Goal: Transaction & Acquisition: Purchase product/service

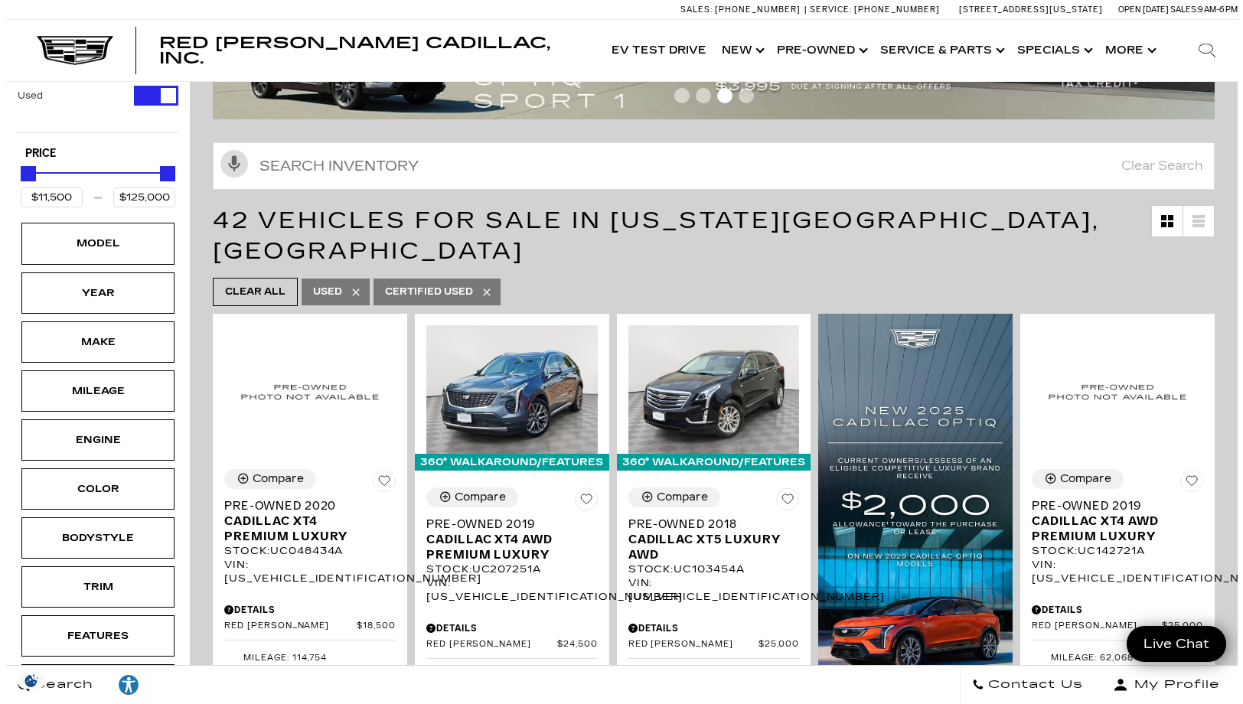
scroll to position [153, 0]
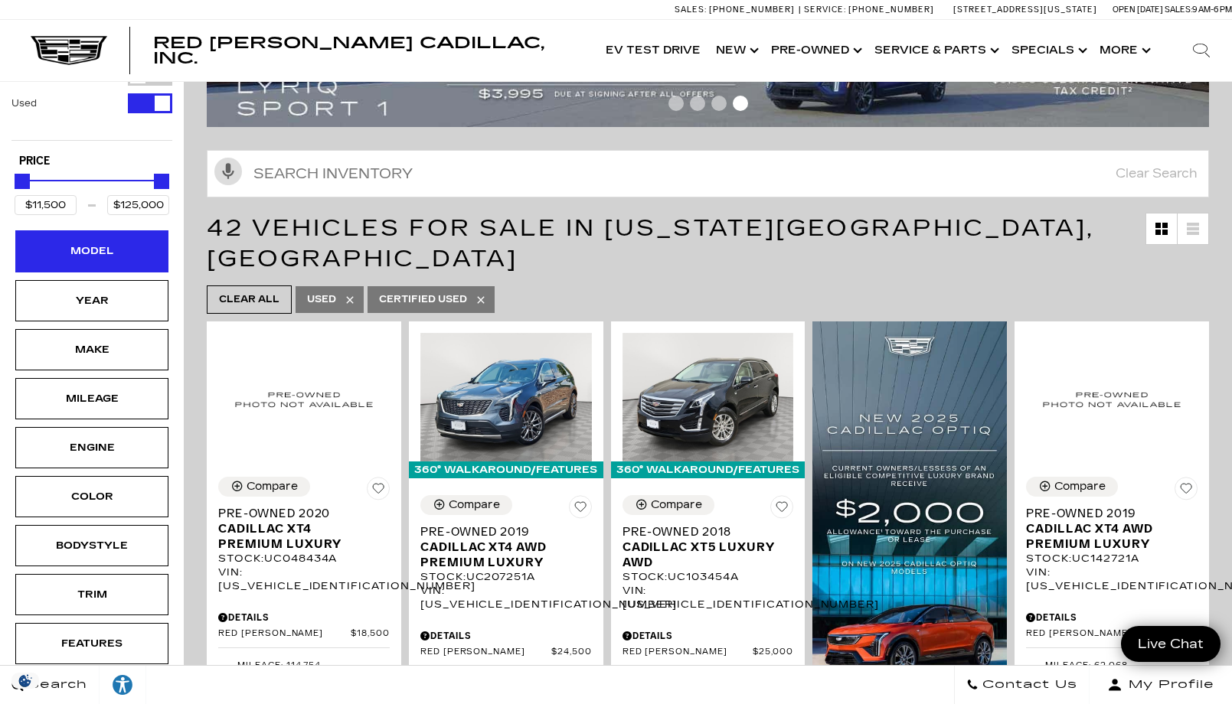
click at [152, 233] on div "Model" at bounding box center [91, 250] width 153 height 41
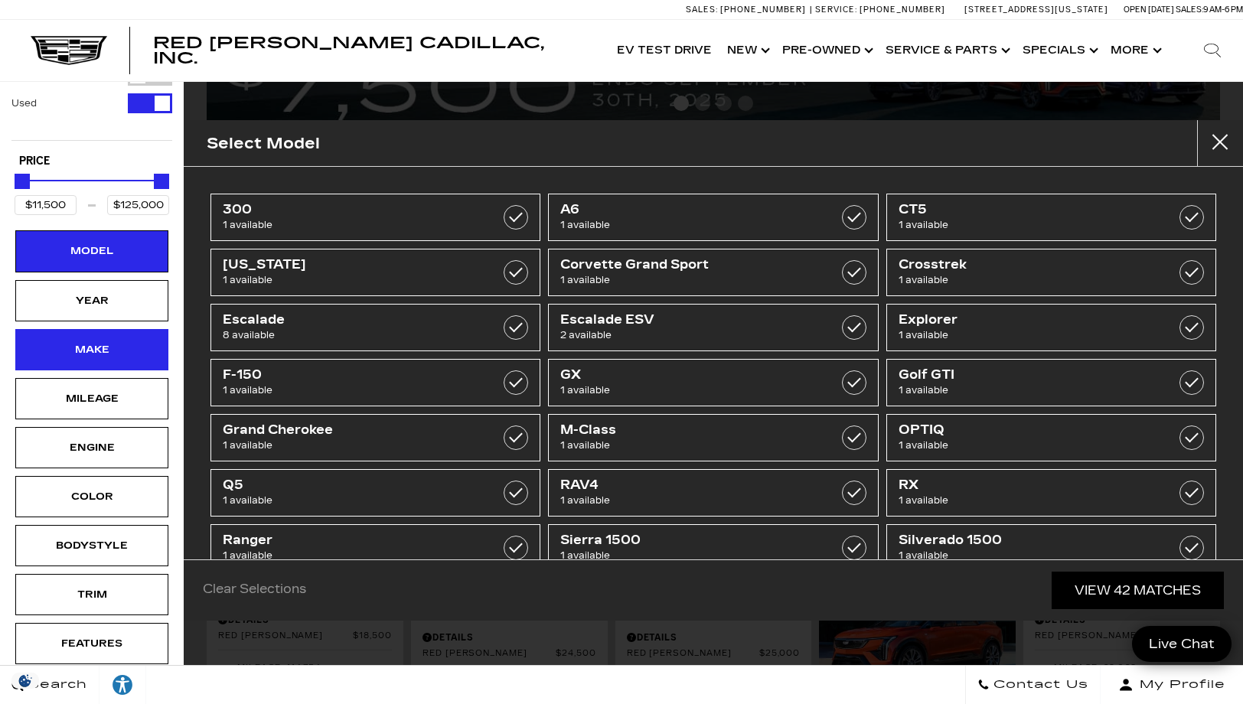
click at [114, 341] on div "Make" at bounding box center [92, 349] width 77 height 17
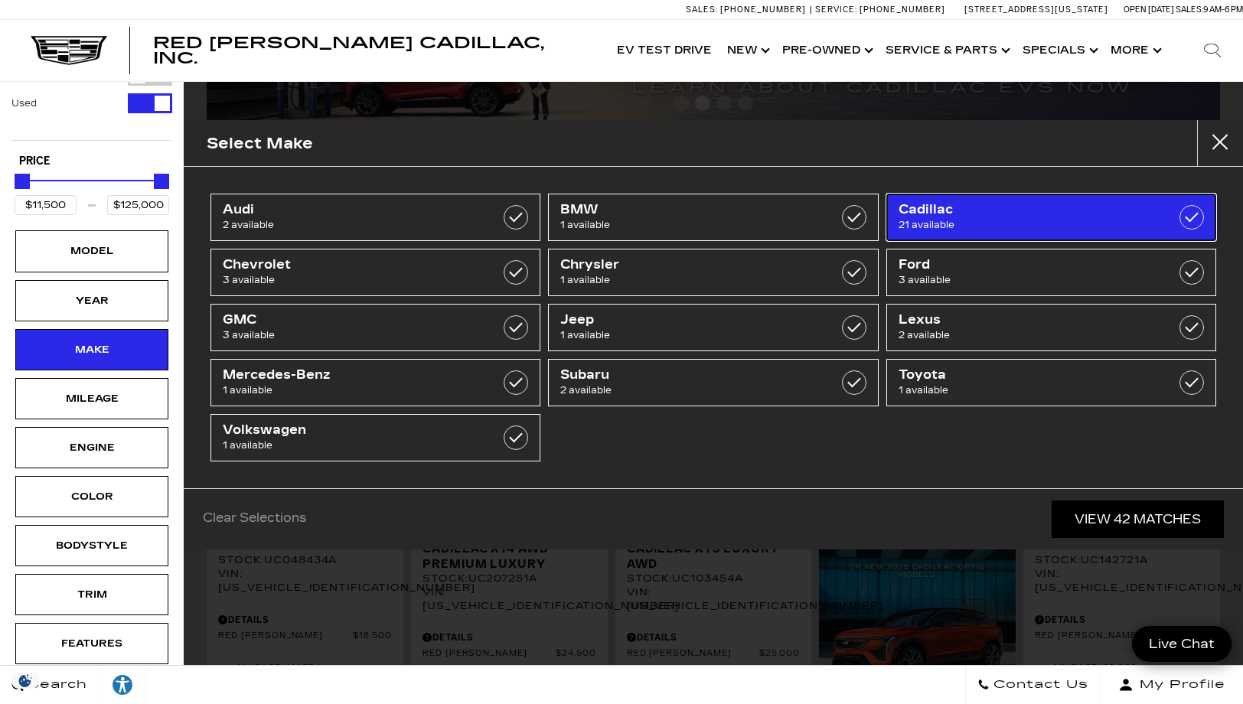
click at [1193, 220] on label at bounding box center [1192, 217] width 24 height 24
type input "$18,500"
checkbox input "true"
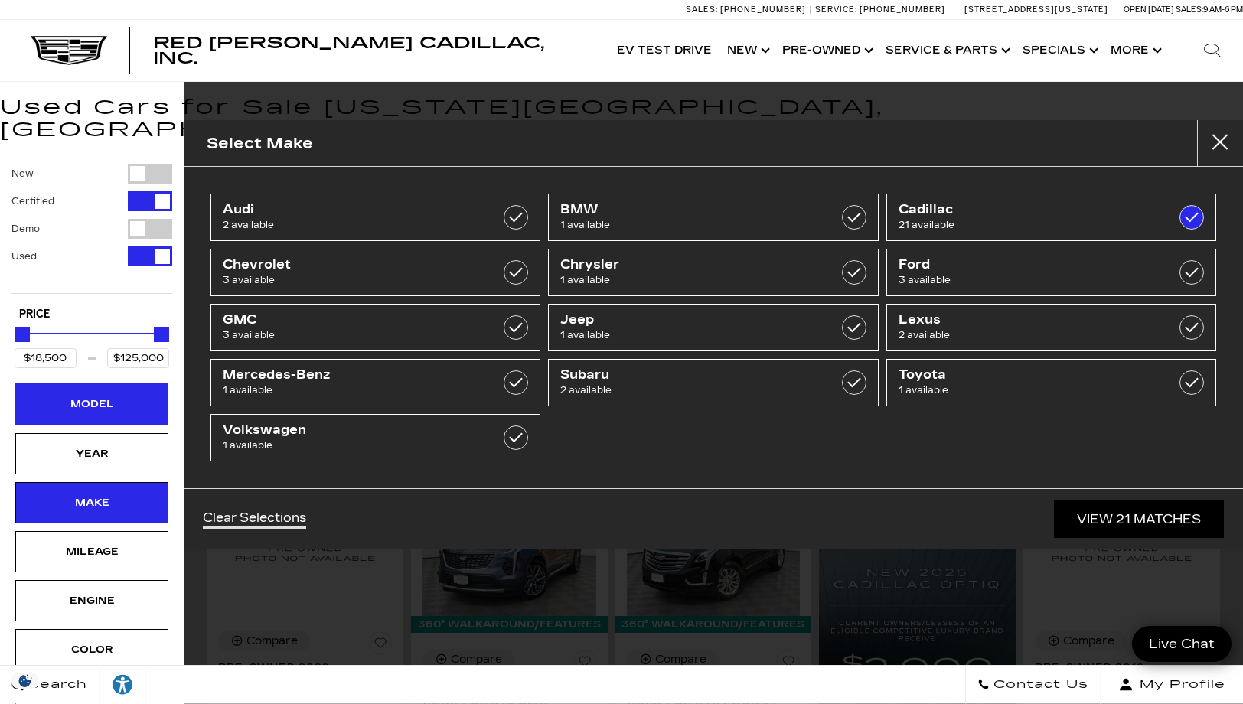
click at [109, 396] on div "Model" at bounding box center [92, 404] width 77 height 17
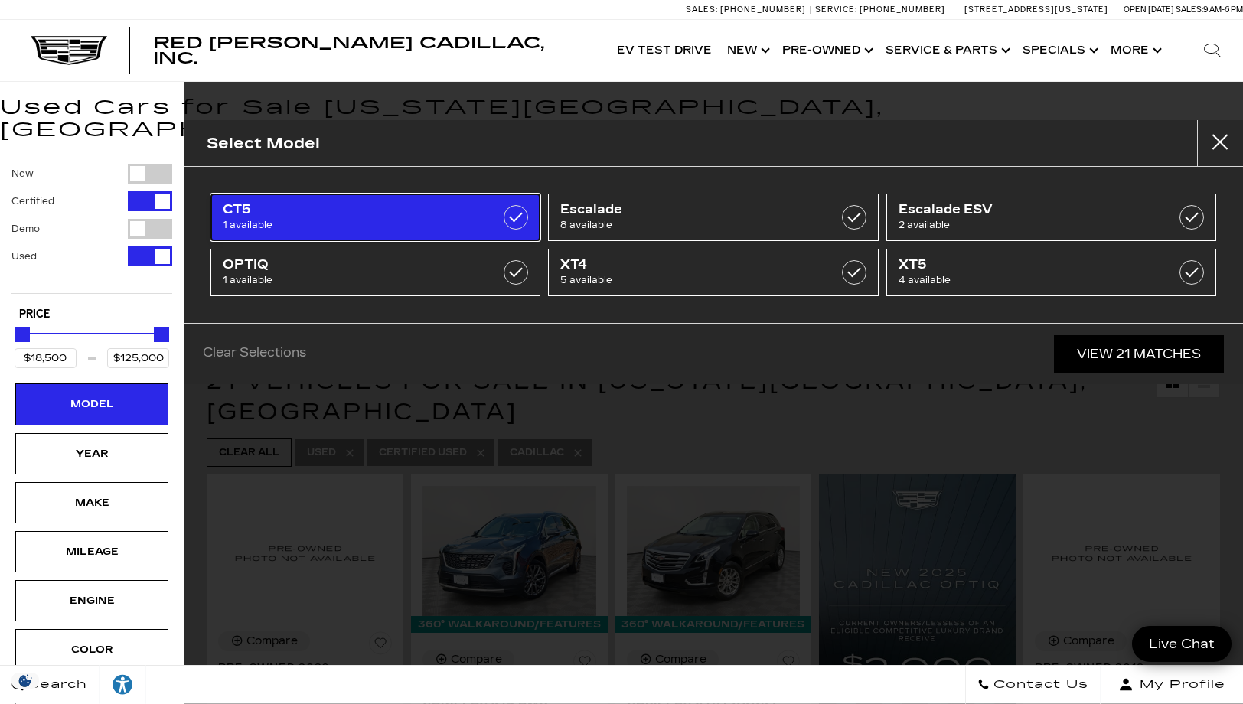
click at [514, 219] on label at bounding box center [516, 217] width 24 height 24
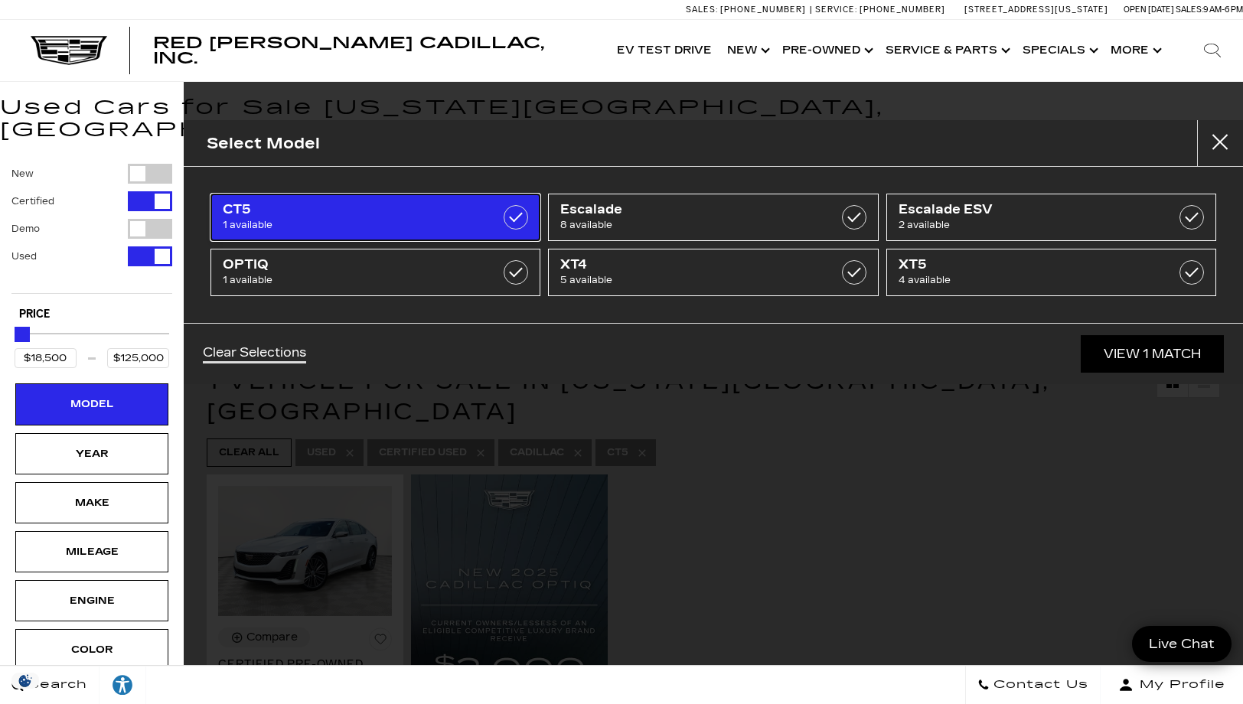
type input "$48,000"
checkbox input "true"
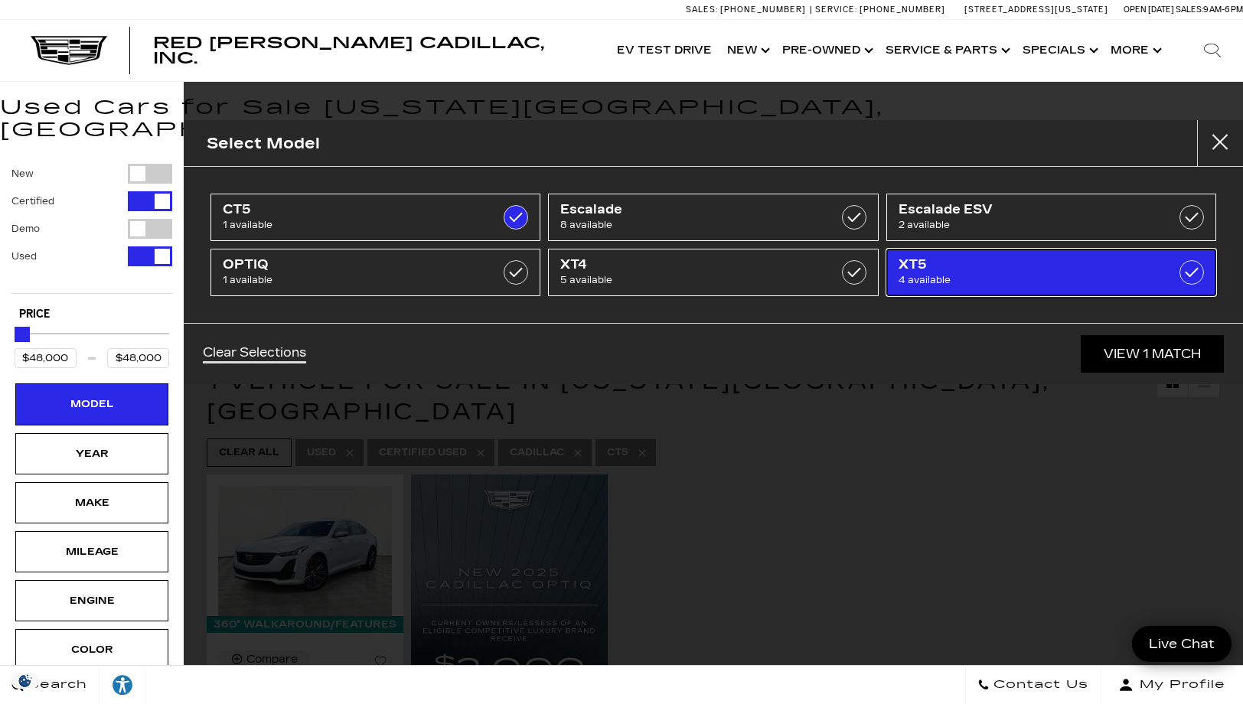
click at [1190, 269] on label at bounding box center [1192, 272] width 24 height 24
type input "$25,000"
checkbox input "true"
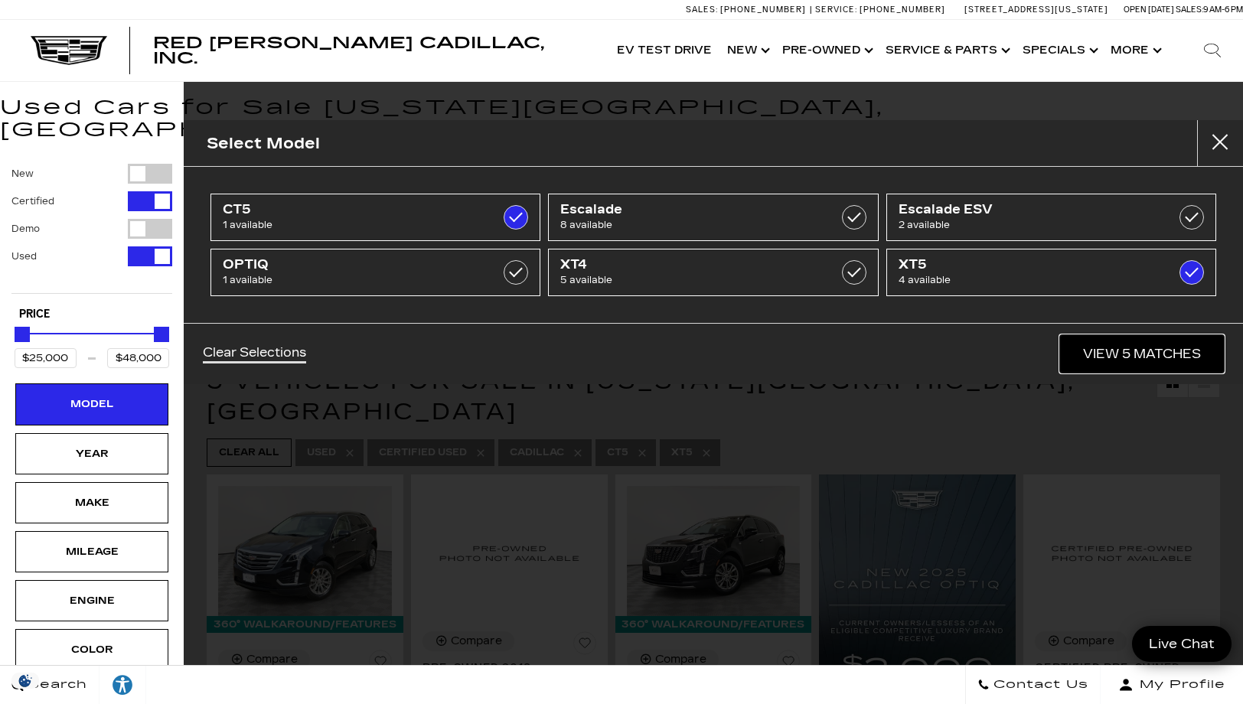
click at [1141, 351] on link "View 5 Matches" at bounding box center [1142, 354] width 164 height 38
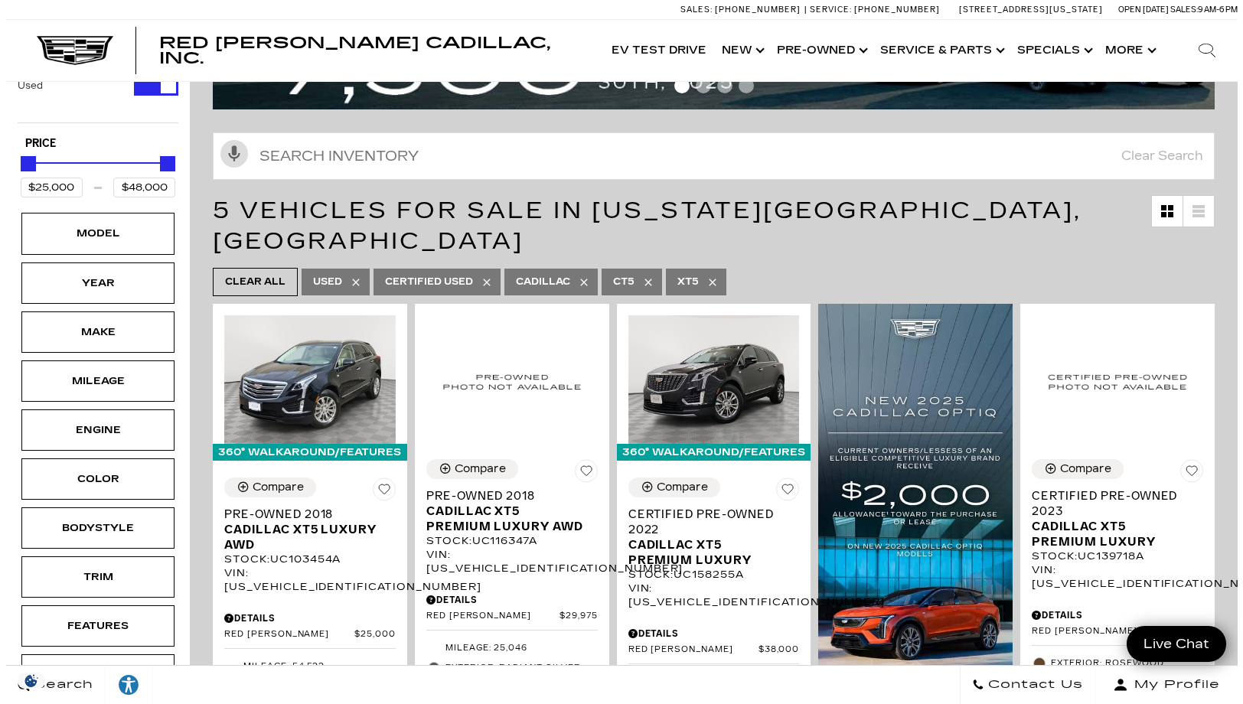
scroll to position [230, 0]
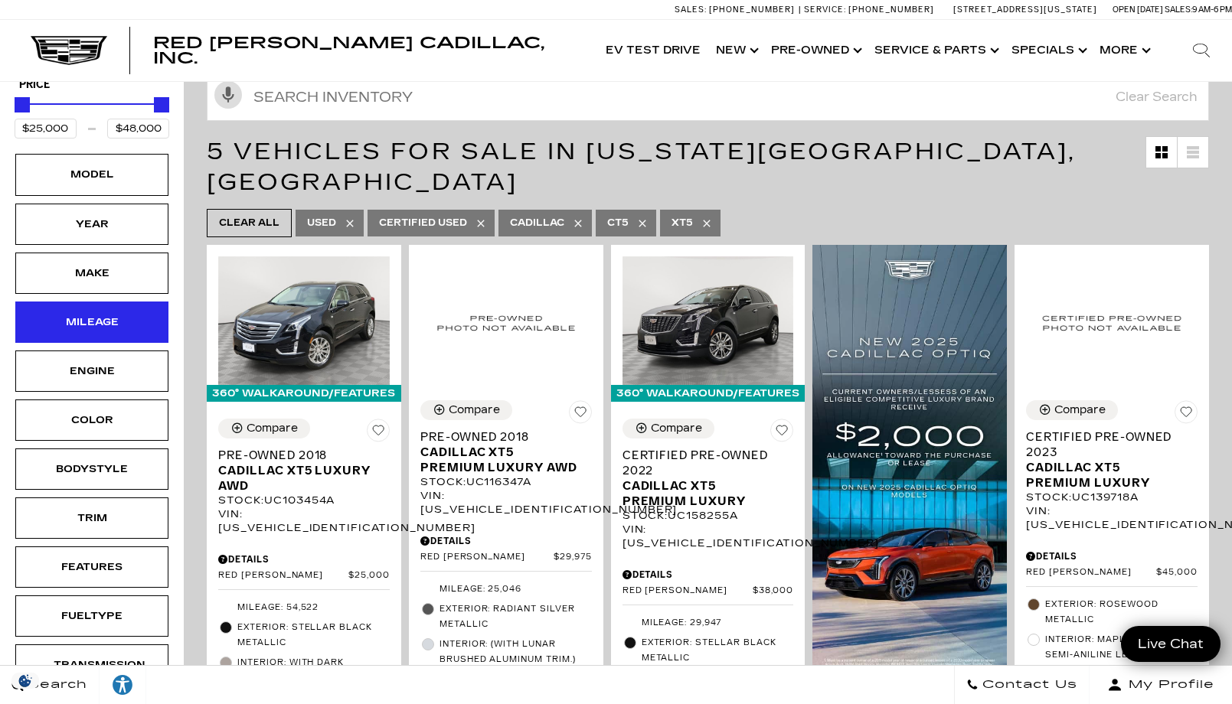
click at [96, 314] on div "Mileage" at bounding box center [92, 322] width 77 height 17
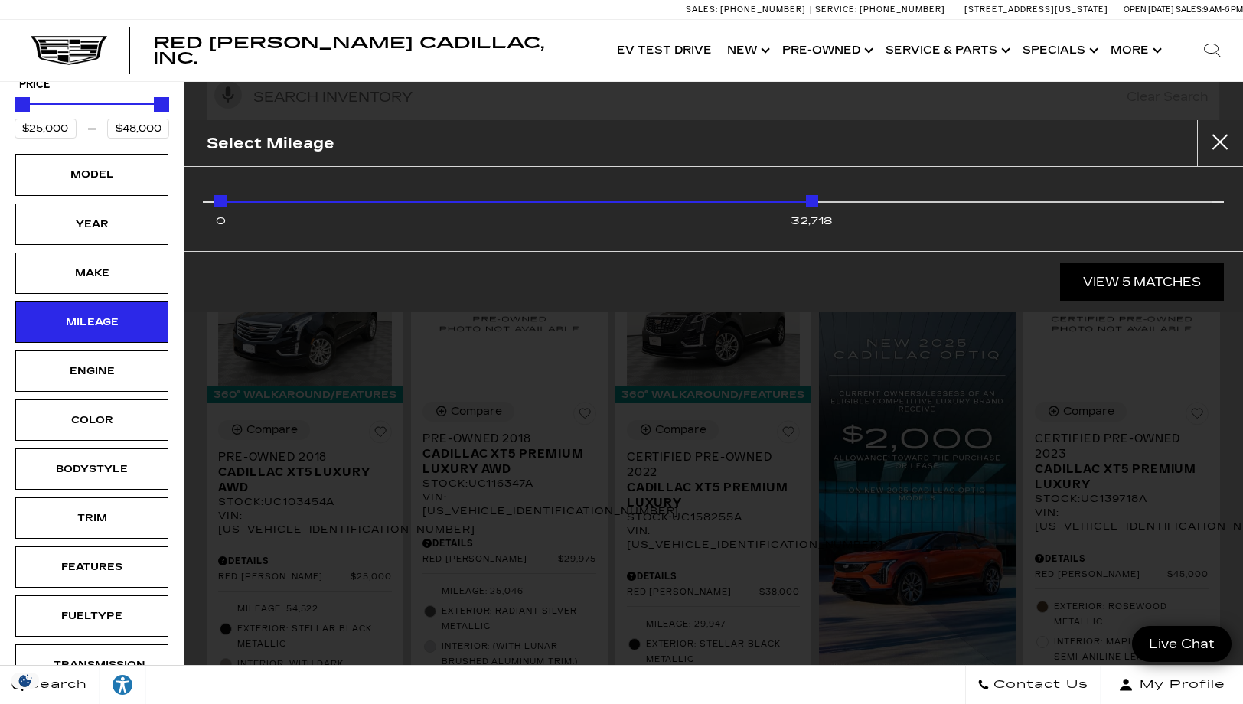
drag, startPoint x: 1206, startPoint y: 200, endPoint x: 817, endPoint y: 201, distance: 389.7
click at [817, 201] on div "32,718" at bounding box center [812, 201] width 12 height 12
type input "$29,975"
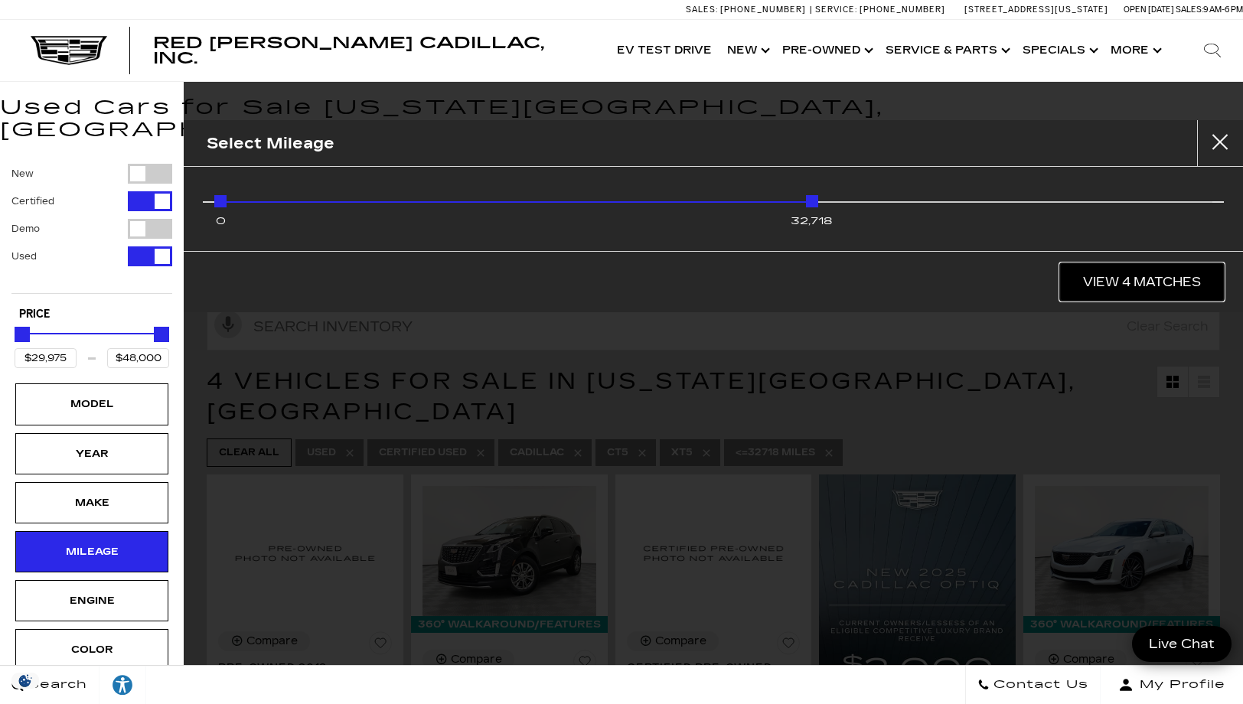
click at [1175, 285] on link "View 4 Matches" at bounding box center [1142, 282] width 164 height 38
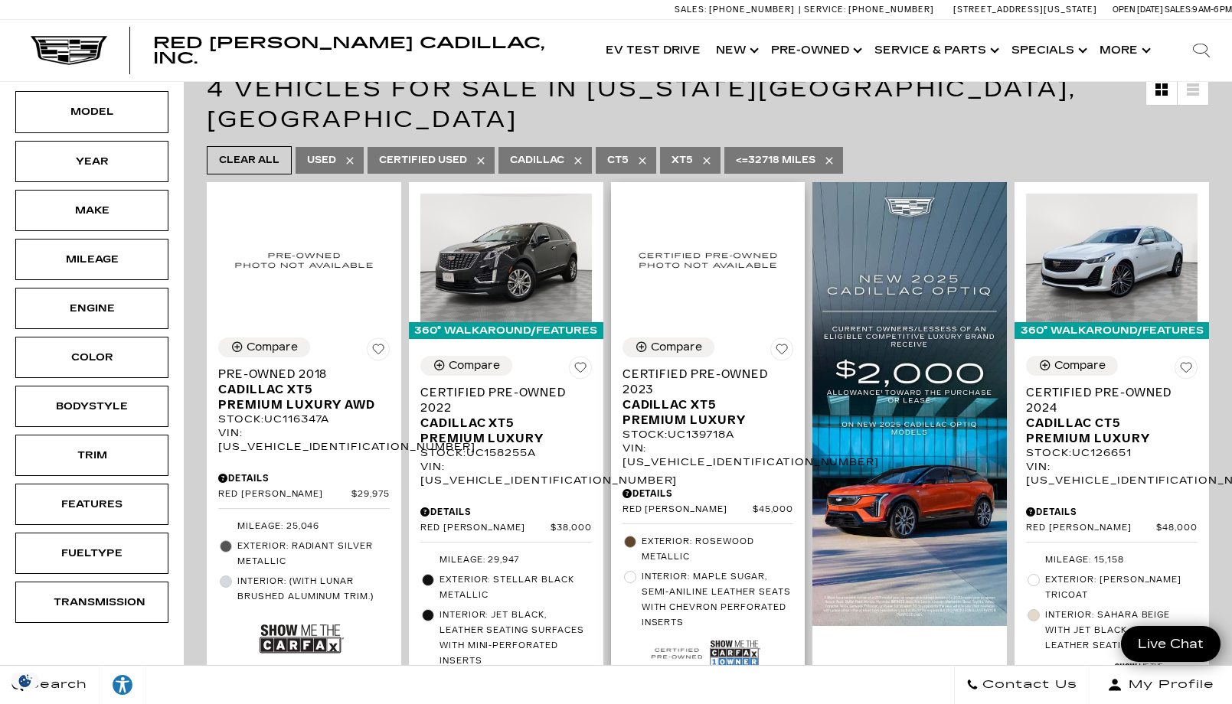
scroll to position [306, 0]
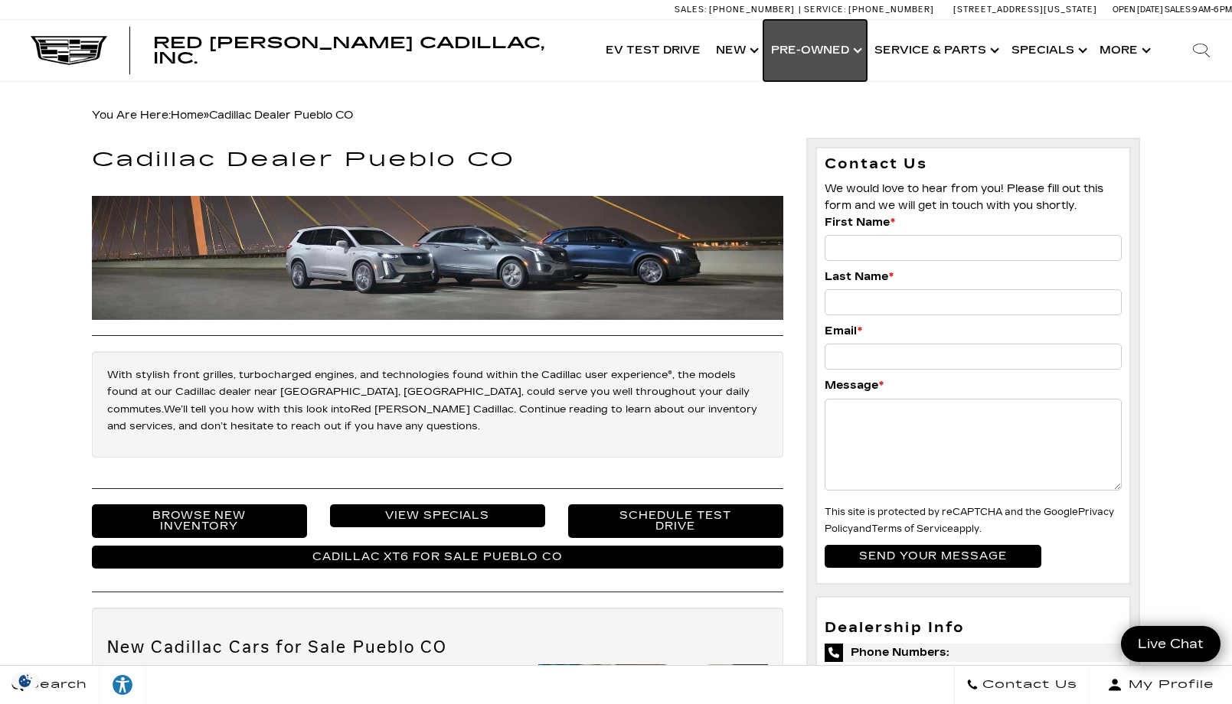
click at [821, 50] on link "Show Pre-Owned" at bounding box center [814, 50] width 103 height 61
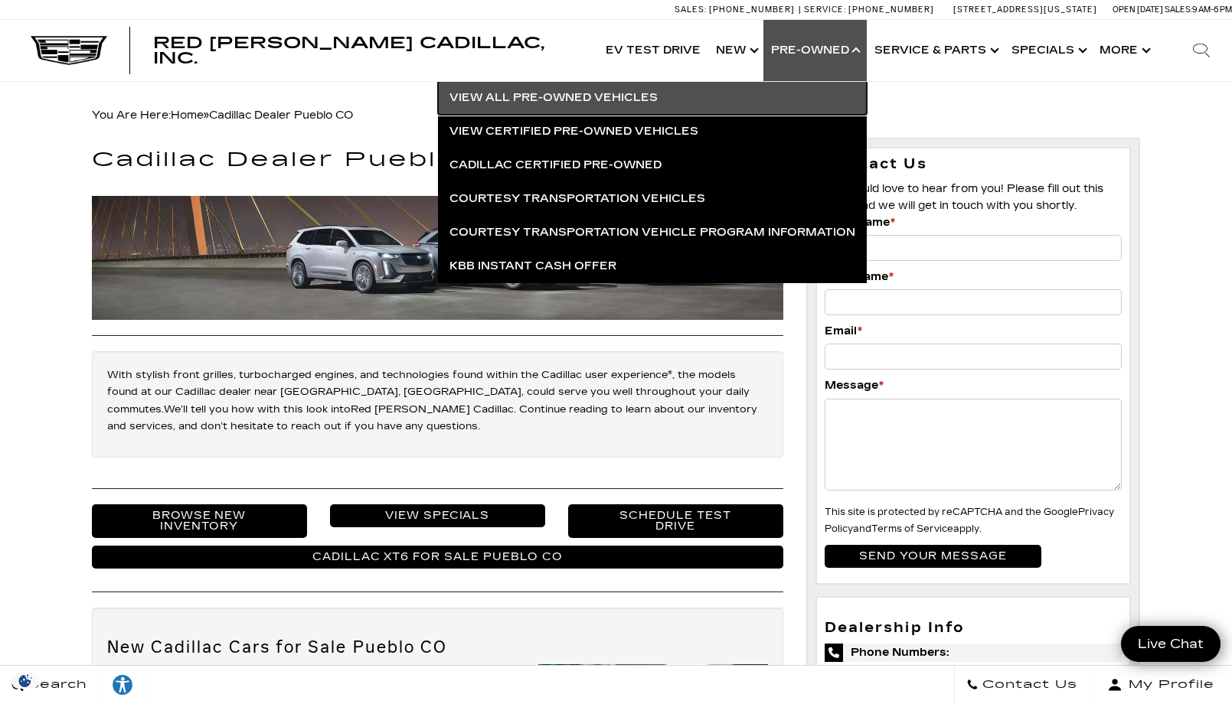
click at [628, 93] on link "View All Pre-Owned Vehicles" at bounding box center [652, 98] width 429 height 34
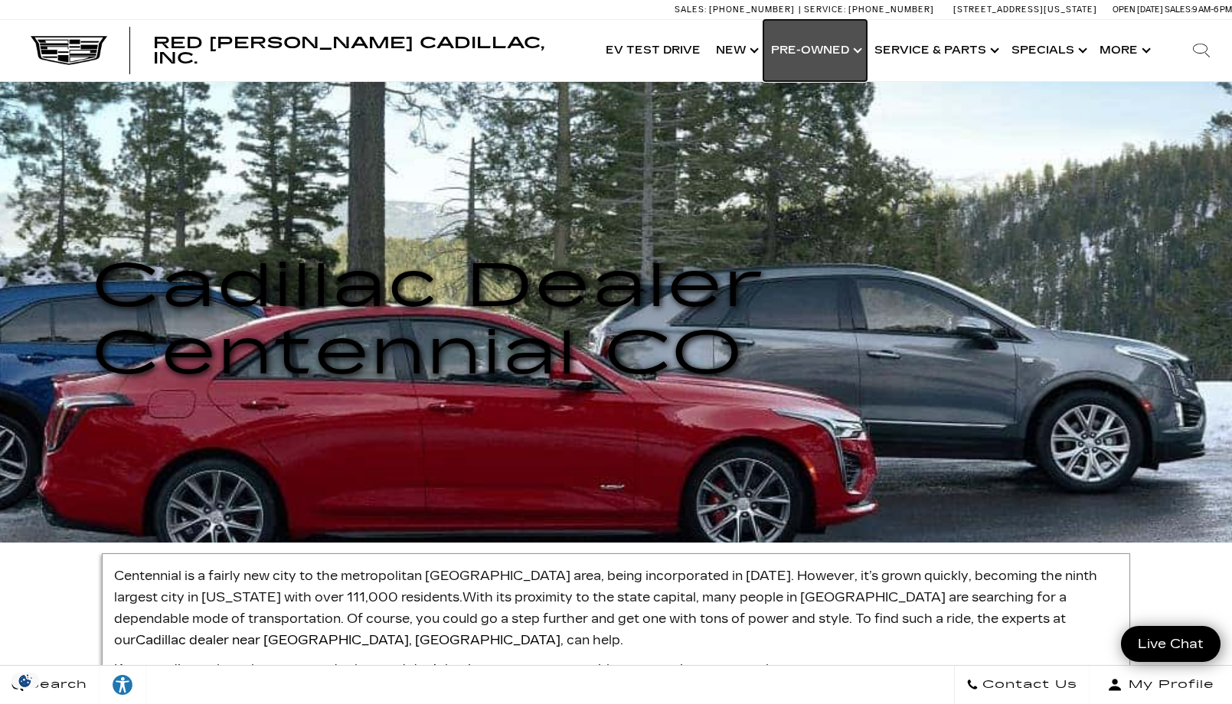
click at [836, 53] on link "Show Pre-Owned" at bounding box center [814, 50] width 103 height 61
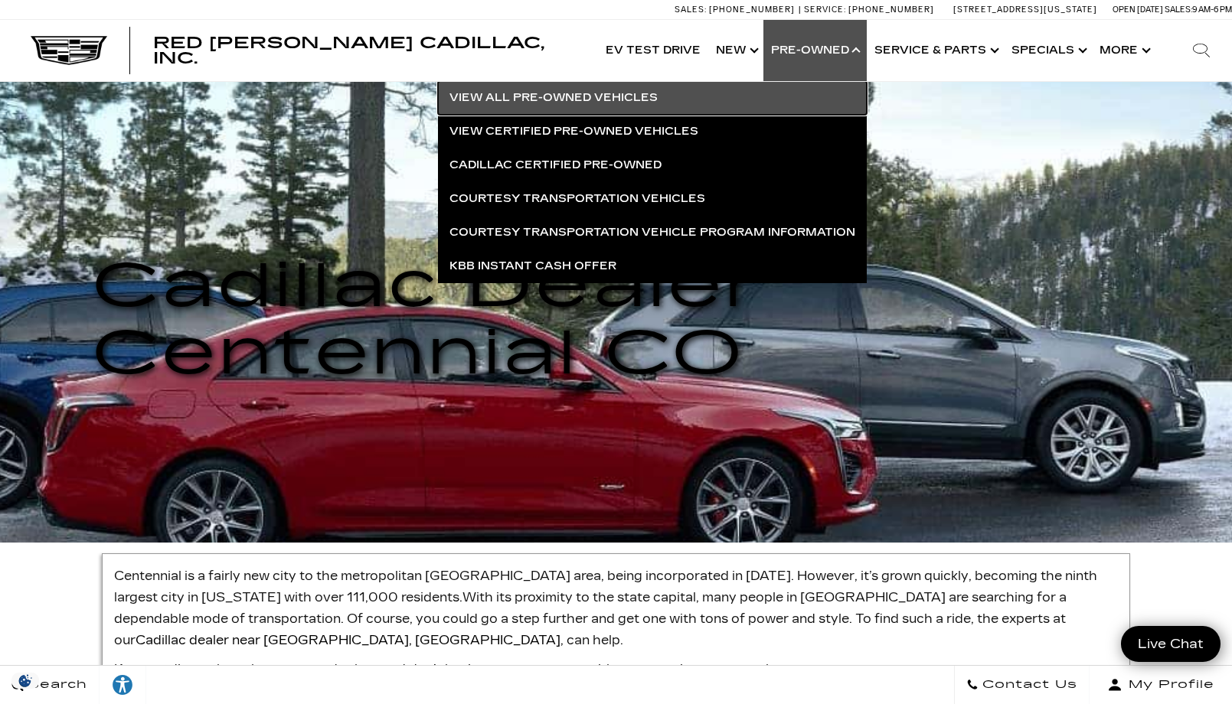
click at [595, 98] on link "View All Pre-Owned Vehicles" at bounding box center [652, 98] width 429 height 34
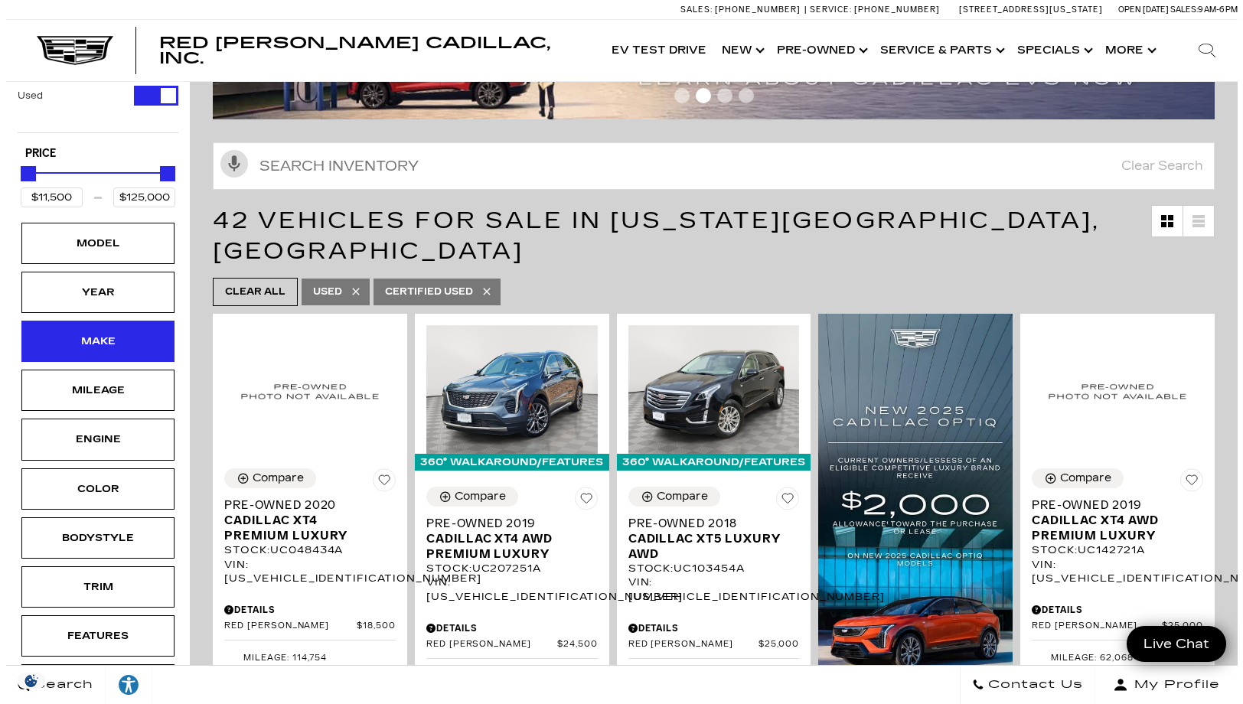
scroll to position [153, 0]
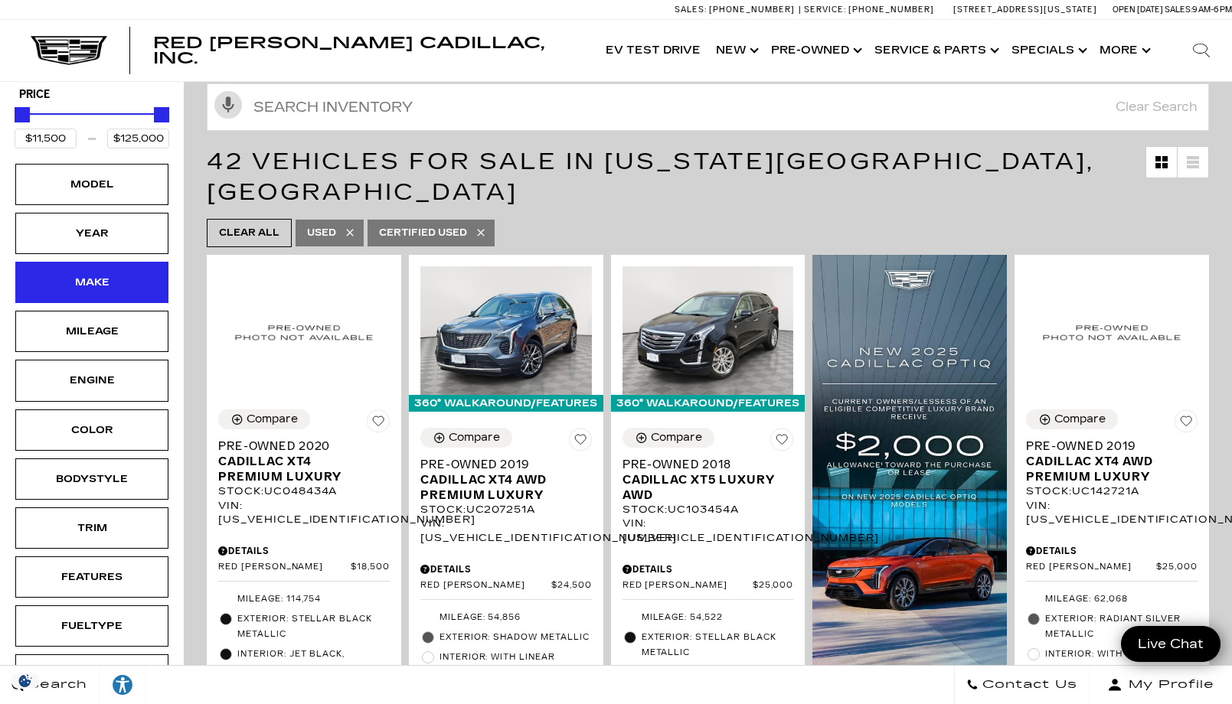
click at [103, 294] on div "Make" at bounding box center [91, 282] width 153 height 41
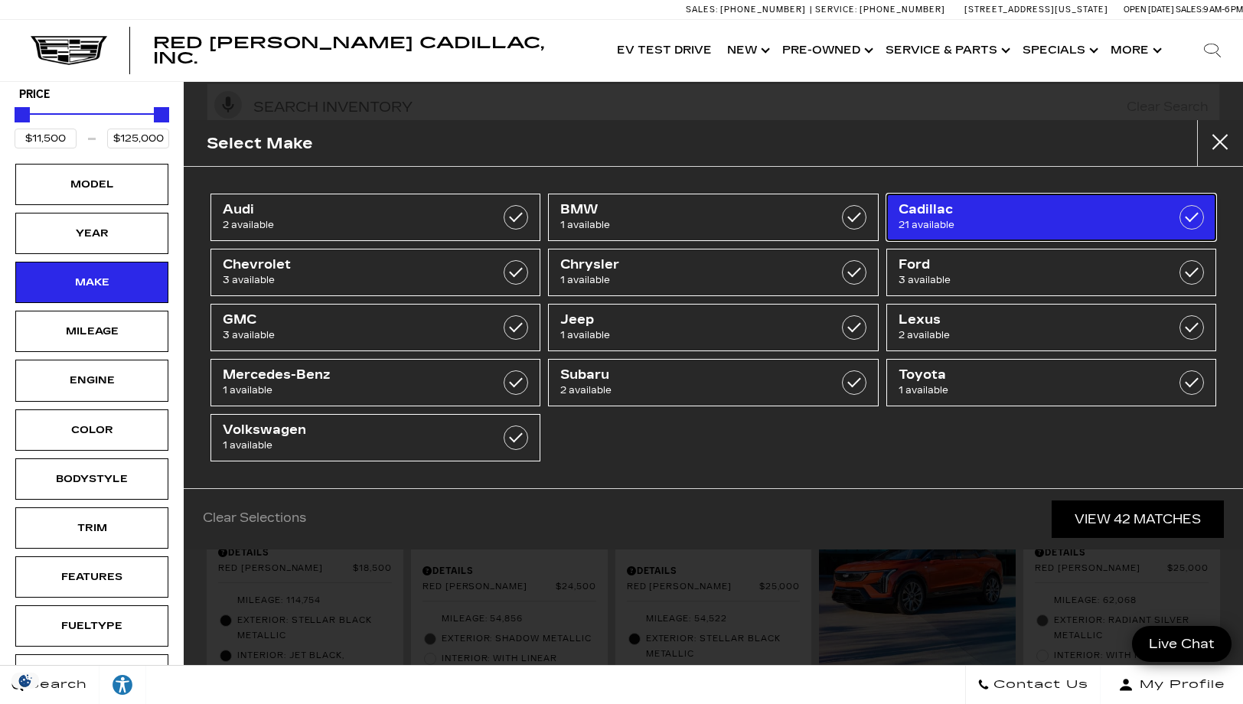
click at [1186, 220] on label at bounding box center [1192, 217] width 24 height 24
type input "$18,500"
checkbox input "true"
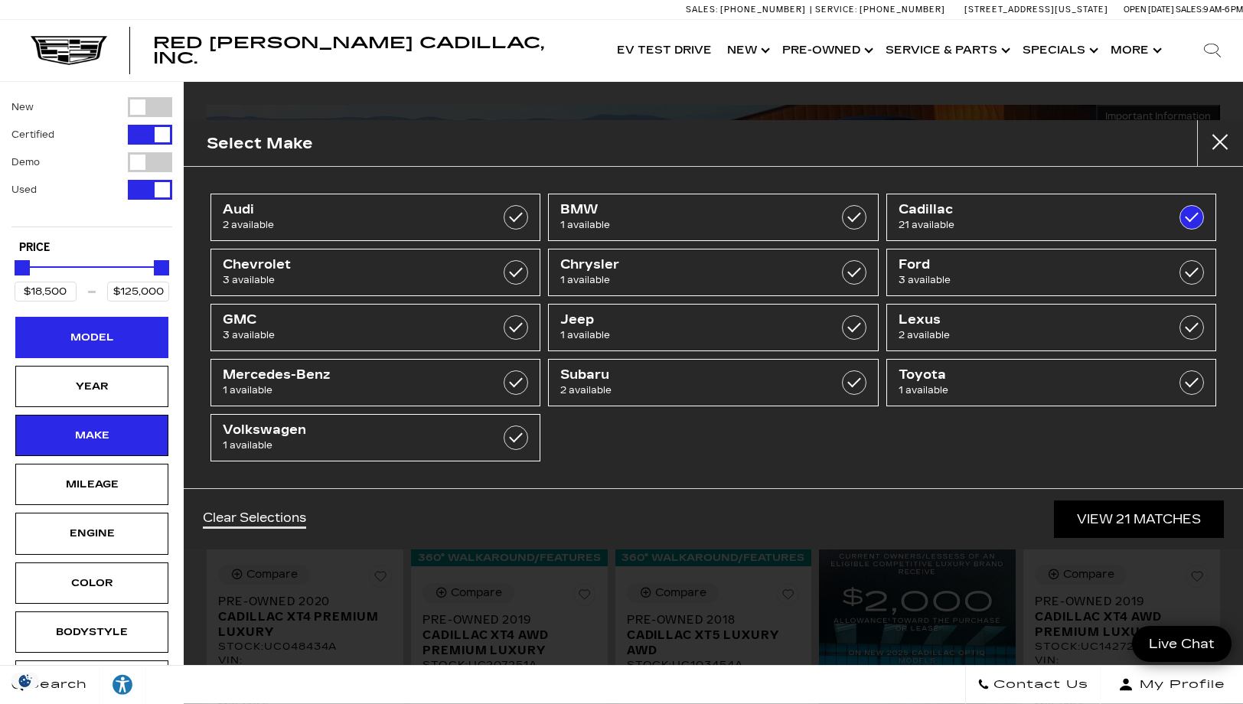
click at [100, 335] on div "Model" at bounding box center [92, 337] width 77 height 17
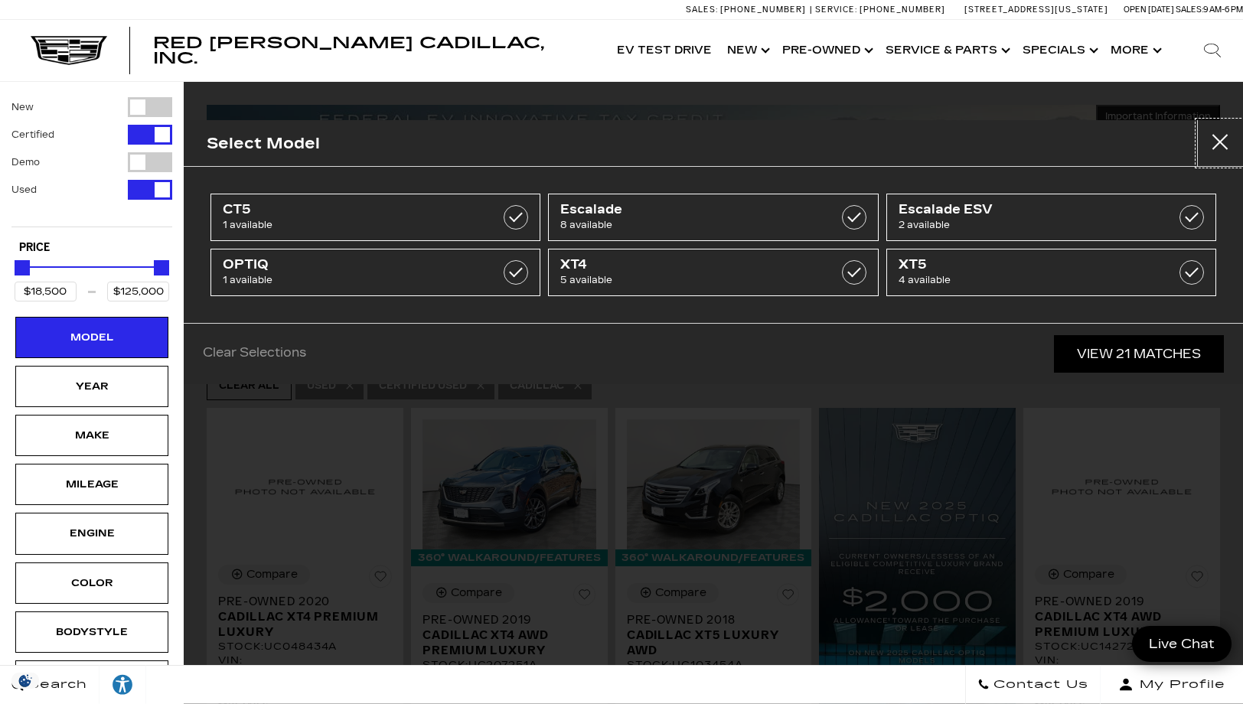
click at [1218, 140] on button "close" at bounding box center [1220, 143] width 46 height 46
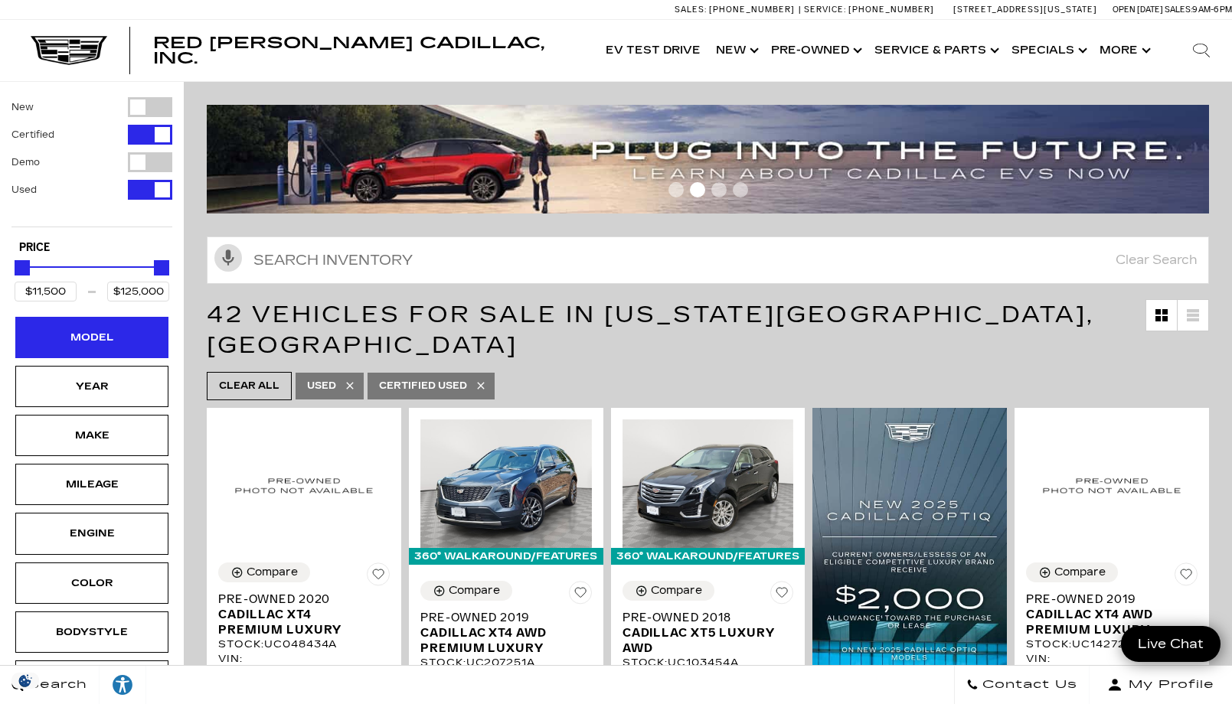
click at [120, 341] on div "Model" at bounding box center [92, 337] width 77 height 17
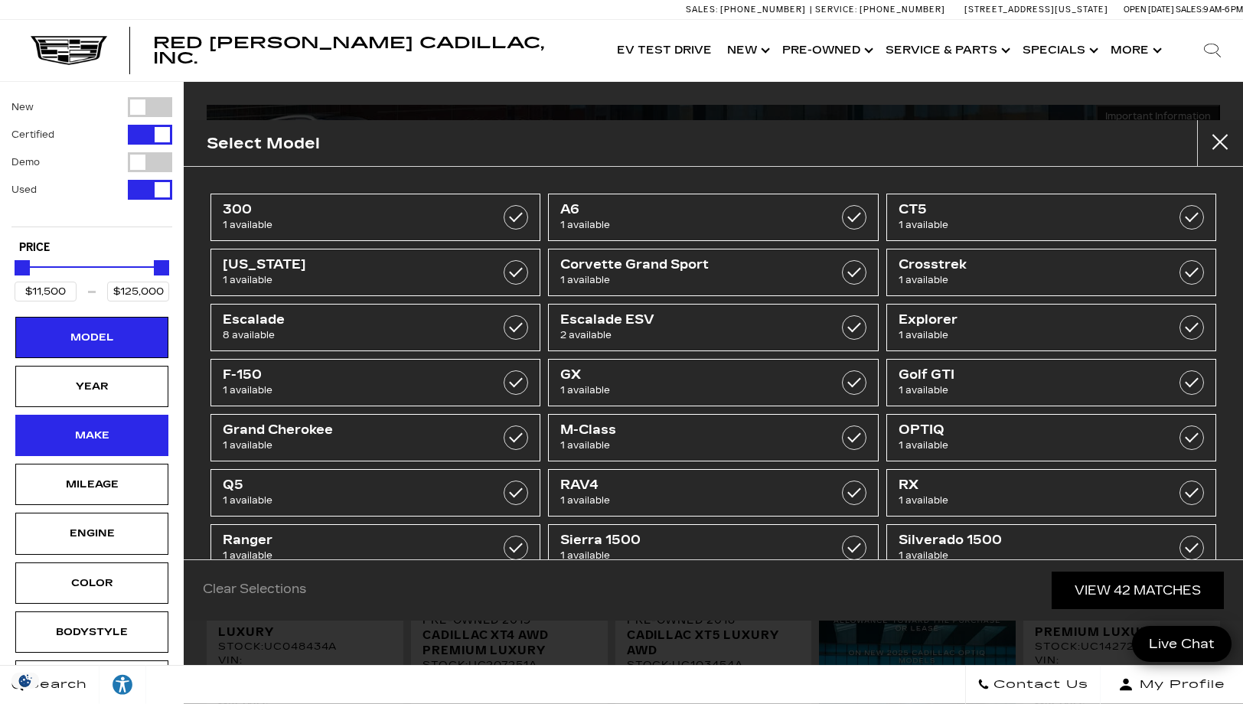
click at [107, 447] on div "Make" at bounding box center [91, 435] width 153 height 41
